Goal: Task Accomplishment & Management: Use online tool/utility

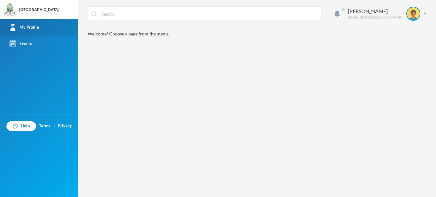
click at [34, 28] on div "My Profile" at bounding box center [24, 27] width 29 height 7
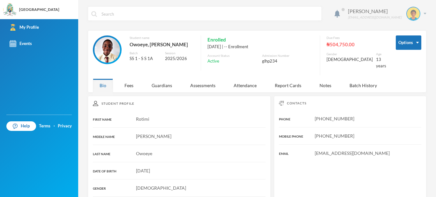
click at [417, 12] on img at bounding box center [413, 13] width 13 height 13
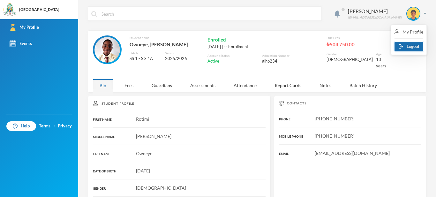
click at [416, 49] on button "Logout" at bounding box center [409, 47] width 29 height 10
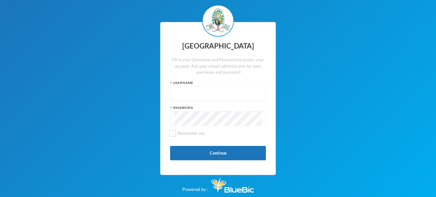
type input "glh25ps07"
click at [173, 132] on input "Remember me" at bounding box center [173, 133] width 7 height 7
checkbox input "true"
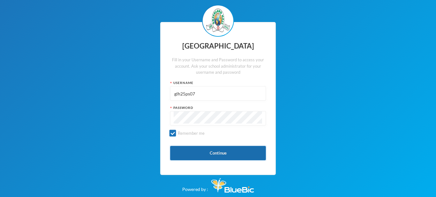
click at [186, 156] on button "Continue" at bounding box center [218, 153] width 96 height 14
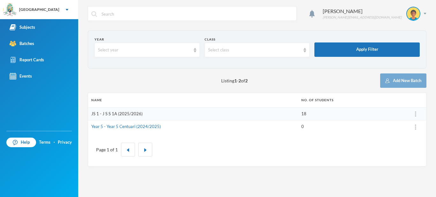
click at [128, 114] on link "JS 1 - J S S 1A (2025/2026)" at bounding box center [116, 113] width 51 height 5
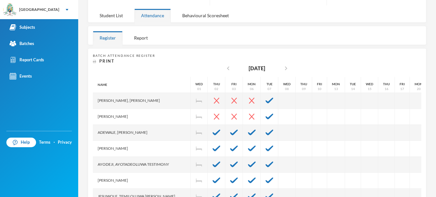
scroll to position [79, 0]
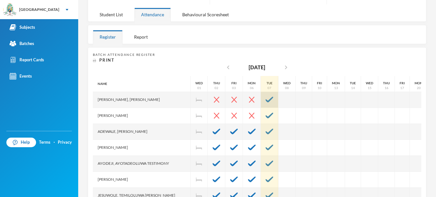
click at [262, 102] on div at bounding box center [270, 100] width 18 height 16
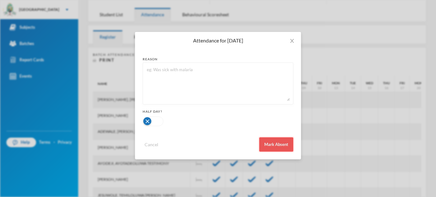
click at [262, 143] on button "Mark Absent" at bounding box center [276, 144] width 34 height 14
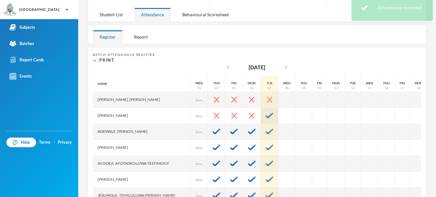
click at [266, 117] on img at bounding box center [270, 116] width 8 height 6
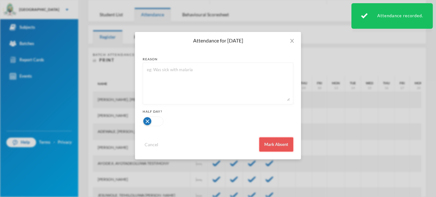
click at [280, 141] on button "Mark Absent" at bounding box center [276, 144] width 34 height 14
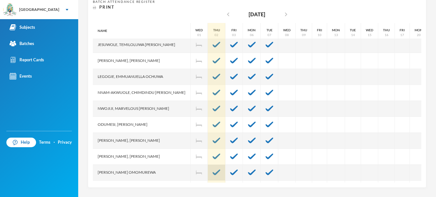
scroll to position [176, 0]
